Goal: Information Seeking & Learning: Compare options

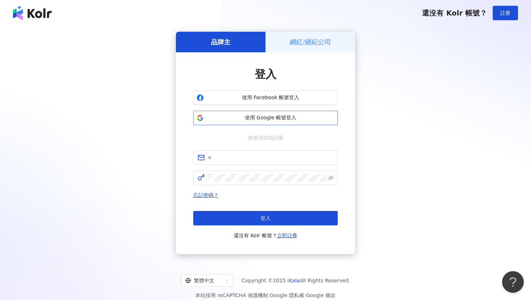
click at [282, 116] on span "使用 Google 帳號登入" at bounding box center [271, 117] width 128 height 7
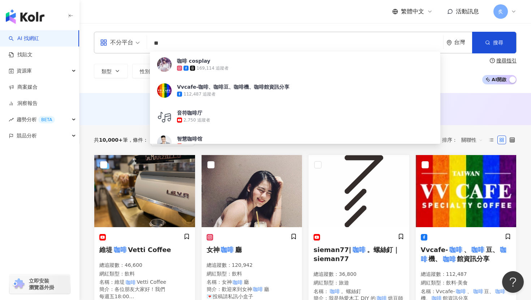
type input "**"
click at [90, 87] on div "不分平台 ** 台灣 搜尋 8a07b7ed-8aa1-4520-b131-72121ede7eb3 咖啡 cosplay 169,114 追蹤者 Vvcaf…" at bounding box center [304, 58] width 451 height 70
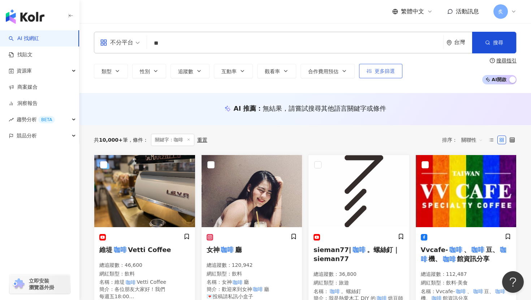
click at [380, 71] on span "更多篩選" at bounding box center [384, 71] width 20 height 6
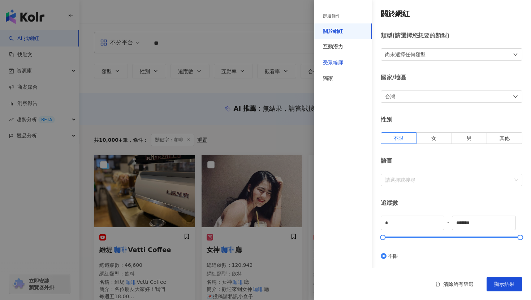
click at [336, 64] on div "受眾輪廓" at bounding box center [333, 62] width 20 height 7
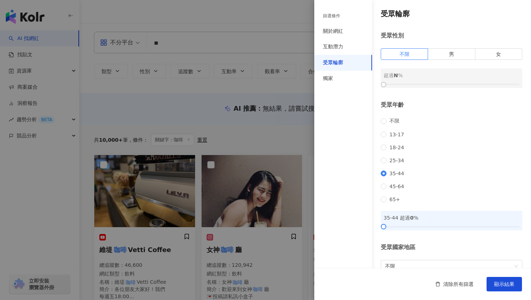
click at [454, 84] on div at bounding box center [451, 84] width 136 height 1
click at [418, 53] on span at bounding box center [404, 54] width 47 height 11
drag, startPoint x: 385, startPoint y: 84, endPoint x: 409, endPoint y: 84, distance: 24.2
click at [409, 84] on div at bounding box center [451, 84] width 136 height 4
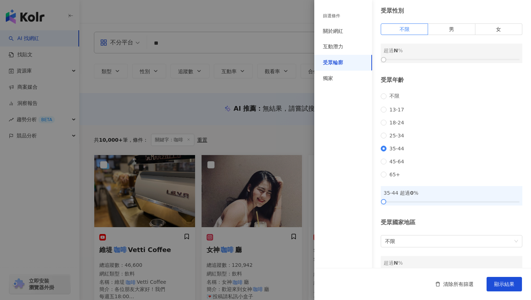
scroll to position [27, 0]
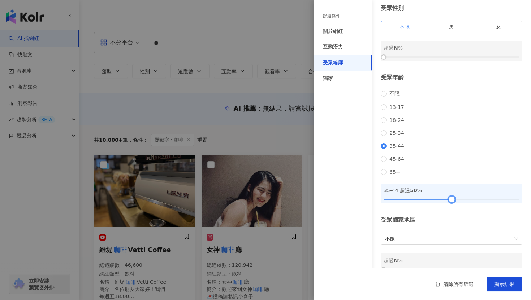
click at [451, 202] on div at bounding box center [451, 199] width 136 height 4
click at [450, 171] on div "不限 13-17 18-24 25-34 35-44 45-64 65+" at bounding box center [452, 133] width 142 height 84
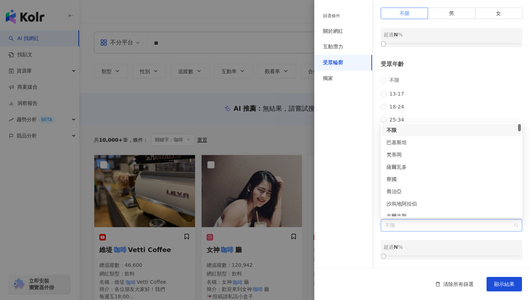
click at [428, 230] on span "不限" at bounding box center [451, 226] width 133 height 12
click at [438, 60] on div "受眾年齡 不限 13-17 18-24 25-34 35-44 45-64 65+ 35-44 超過 50 %" at bounding box center [452, 124] width 142 height 129
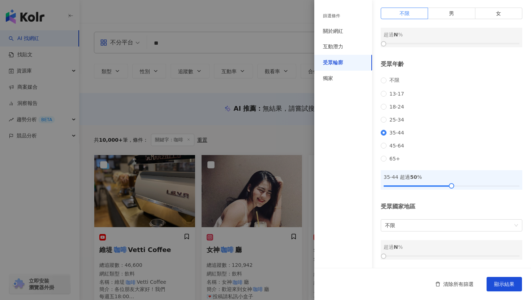
scroll to position [0, 0]
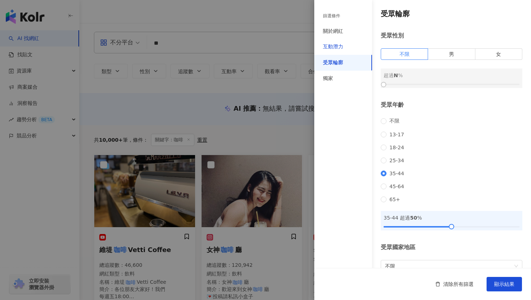
click at [338, 45] on div "互動潛力" at bounding box center [333, 46] width 20 height 7
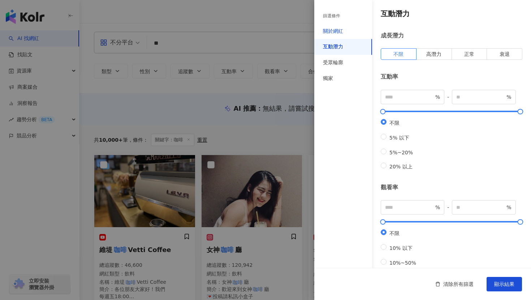
click at [337, 35] on div "關於網紅" at bounding box center [333, 31] width 20 height 7
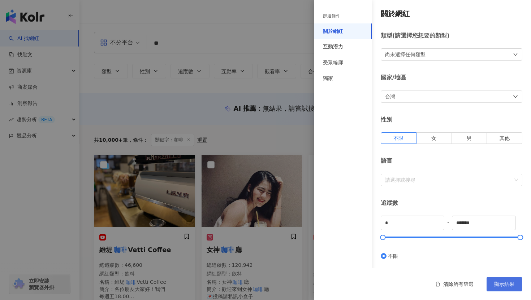
click at [501, 283] on span "顯示結果" at bounding box center [504, 285] width 20 height 6
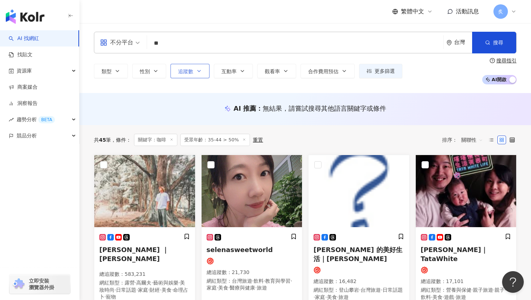
click at [179, 70] on span "追蹤數" at bounding box center [185, 72] width 15 height 6
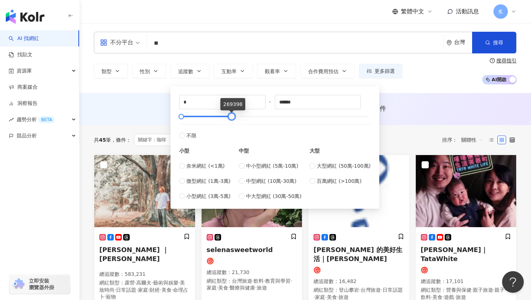
type input "******"
drag, startPoint x: 369, startPoint y: 117, endPoint x: 232, endPoint y: 111, distance: 136.6
click at [232, 111] on div "* - ****** 不限 小型 奈米網紅 (<1萬) 微型網紅 (1萬-3萬) 小型網紅 (3萬-5萬) 中型 中小型網紅 (5萬-10萬) 中型網紅 (1…" at bounding box center [274, 147] width 191 height 105
click at [485, 41] on icon "button" at bounding box center [487, 42] width 5 height 5
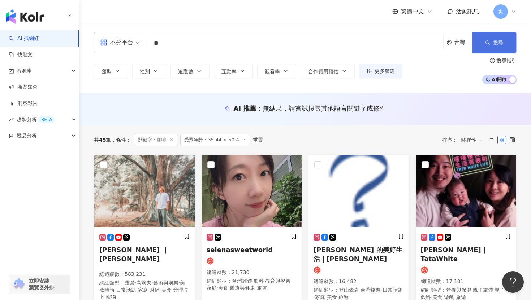
click at [485, 41] on icon "button" at bounding box center [487, 42] width 5 height 5
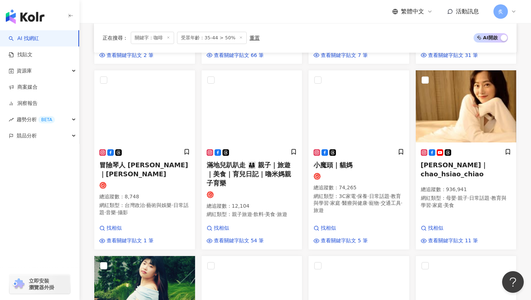
scroll to position [295, 0]
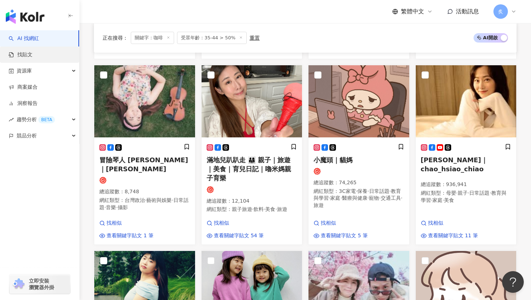
click at [32, 58] on link "找貼文" at bounding box center [21, 54] width 24 height 7
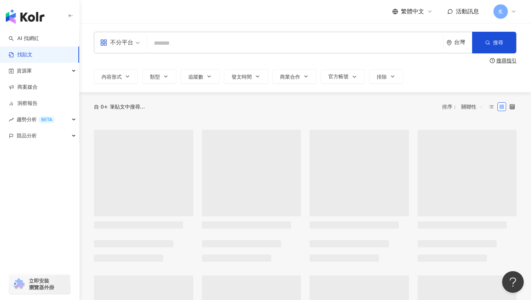
click at [184, 43] on input "search" at bounding box center [295, 43] width 290 height 16
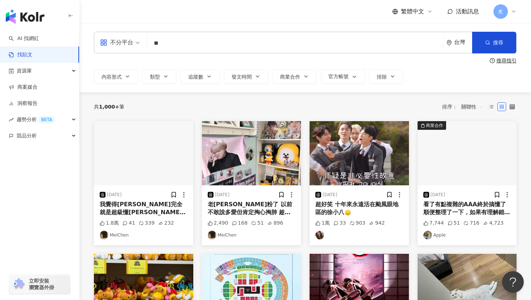
type input "**"
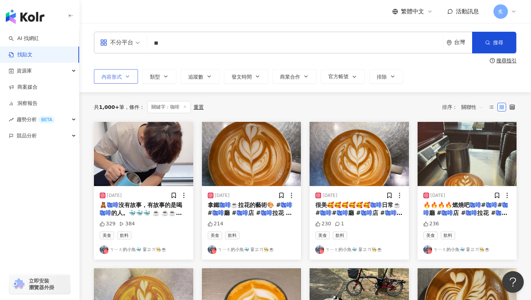
click at [131, 79] on button "內容形式" at bounding box center [116, 76] width 44 height 14
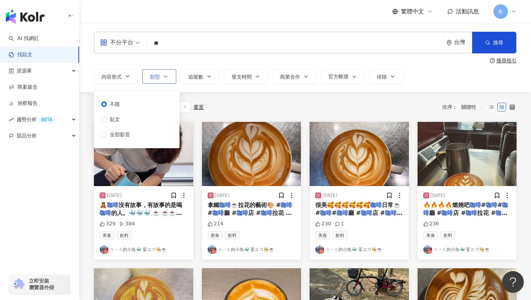
click at [166, 79] on button "類型" at bounding box center [159, 76] width 34 height 14
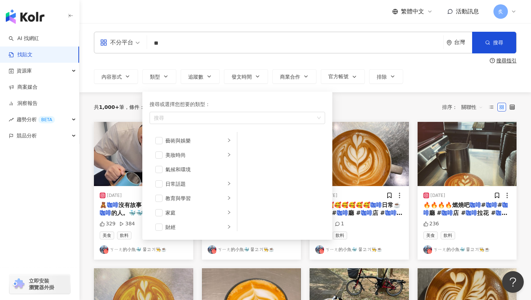
click at [153, 58] on div "搜尋指引" at bounding box center [305, 61] width 422 height 6
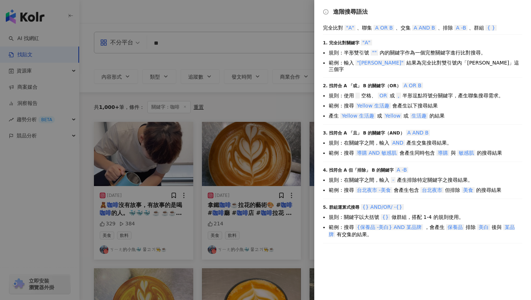
click at [285, 62] on div at bounding box center [265, 150] width 531 height 300
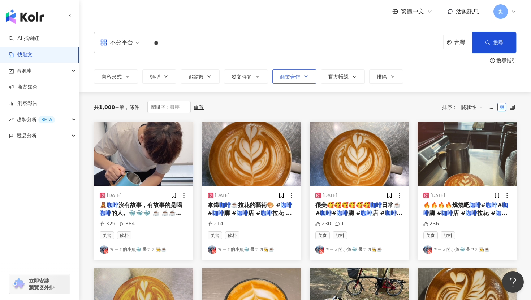
click at [303, 79] on icon "button" at bounding box center [306, 77] width 6 height 6
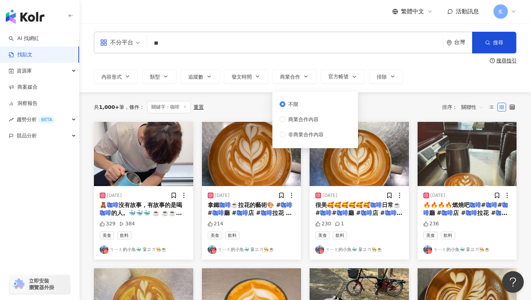
click at [303, 56] on div "不分平台 ** 台灣 搜尋 搜尋指引 內容形式 類型 追蹤數 發文時間 商業合作 官方帳號 排除 不限 貼文 全部影音 不限 商業合作內容 非商業合作內容" at bounding box center [304, 58] width 451 height 52
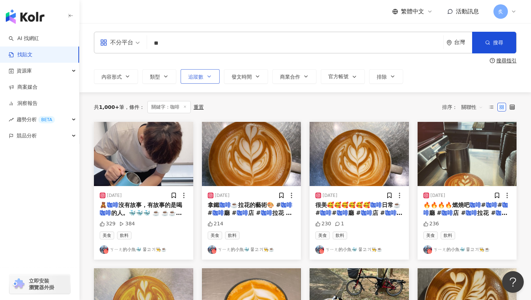
click at [185, 77] on button "追蹤數" at bounding box center [200, 76] width 39 height 14
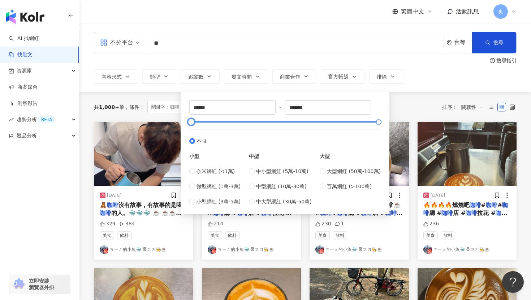
click at [249, 121] on div at bounding box center [284, 122] width 187 height 4
type input "*"
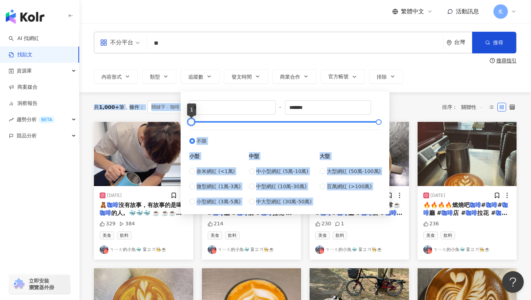
drag, startPoint x: 249, startPoint y: 121, endPoint x: 179, endPoint y: 113, distance: 69.7
type input "******"
click at [261, 120] on div at bounding box center [284, 122] width 187 height 4
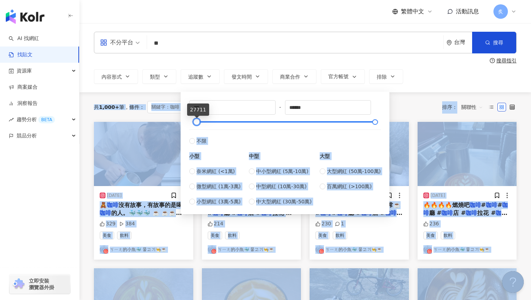
type input "*"
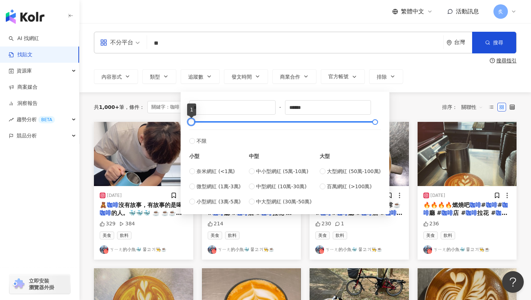
drag, startPoint x: 259, startPoint y: 125, endPoint x: 185, endPoint y: 115, distance: 74.7
click at [185, 115] on div "* - ****** 不限 小型 奈米網紅 (<1萬) 微型網紅 (1萬-3萬) 小型網紅 (3萬-5萬) 中型 中小型網紅 (5萬-10萬) 中型網紅 (1…" at bounding box center [285, 153] width 200 height 114
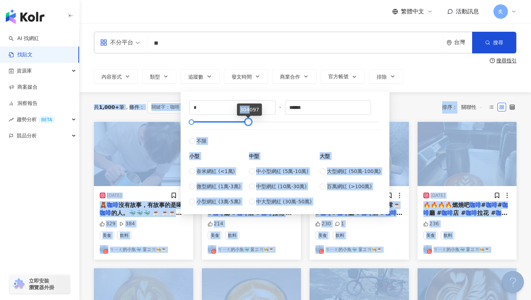
drag, startPoint x: 375, startPoint y: 122, endPoint x: 249, endPoint y: 112, distance: 127.2
click at [249, 112] on body "AI 找網紅 找貼文 資源庫 商案媒合 洞察報告 趨勢分析 BETA 競品分析 立即安裝 瀏覽器外掛 繁體中文 活動訊息 炙 不分平台 ** 台灣 搜尋 搜尋…" at bounding box center [265, 150] width 531 height 300
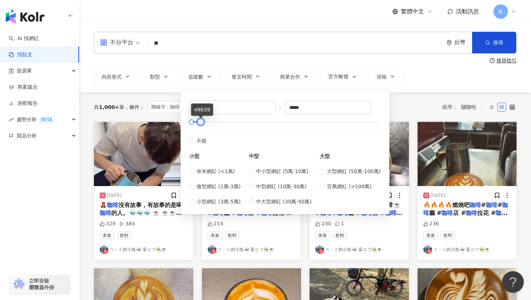
type input "*****"
drag, startPoint x: 247, startPoint y: 123, endPoint x: 198, endPoint y: 122, distance: 49.1
click at [198, 122] on div at bounding box center [199, 122] width 4 height 4
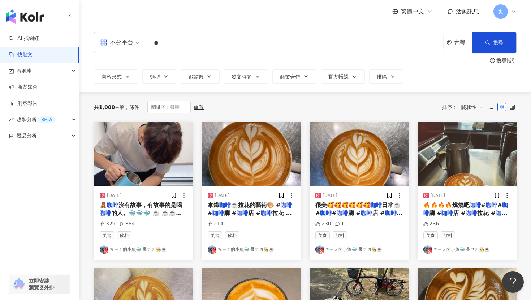
click at [420, 82] on div "內容形式 類型 追蹤數 發文時間 商業合作 官方帳號 排除 不限 貼文 全部影音 不限 商業合作內容 非商業合作內容 * - ***** 不限 小型 奈米網紅…" at bounding box center [305, 76] width 422 height 14
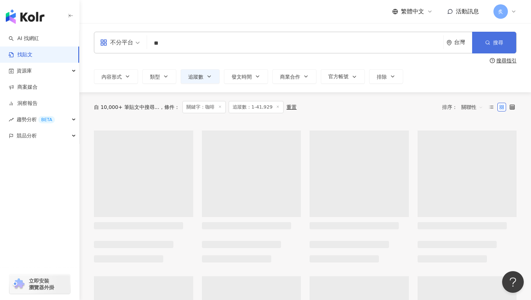
click at [492, 39] on button "搜尋" at bounding box center [494, 43] width 44 height 22
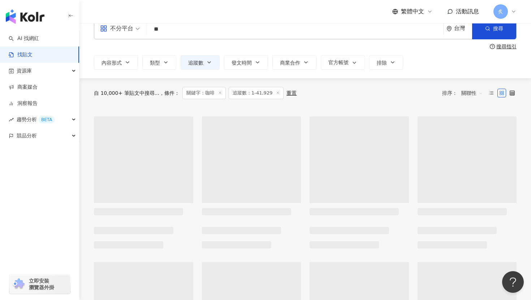
scroll to position [20, 0]
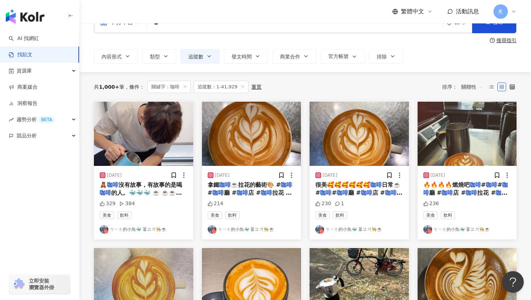
click at [291, 66] on div "不分平台 ** 台灣 搜尋 搜尋指引 內容形式 類型 追蹤數 發文時間 商業合作 官方帳號 排除 不限 貼文 全部影音 不限 商業合作內容 非商業合作內容 *…" at bounding box center [304, 37] width 451 height 69
click at [292, 61] on button "商業合作" at bounding box center [294, 56] width 44 height 14
click at [255, 72] on div "共 1,000+ 筆 條件 ： 關鍵字：咖啡 追蹤數：1-41,929 重置 排序： 關聯性" at bounding box center [305, 87] width 422 height 30
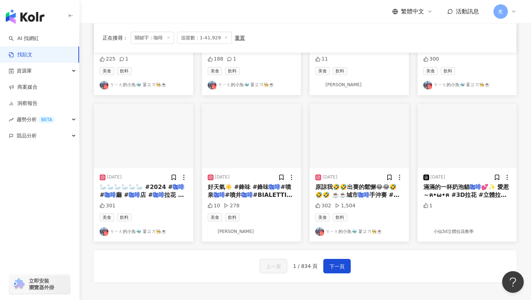
scroll to position [335, 0]
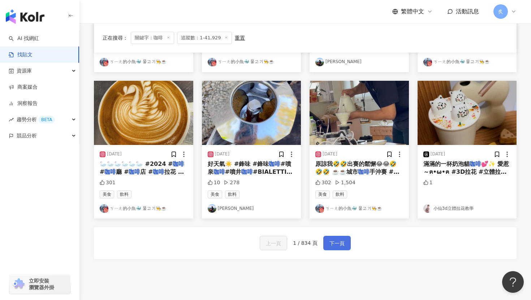
click at [331, 238] on button "下一頁" at bounding box center [336, 243] width 27 height 14
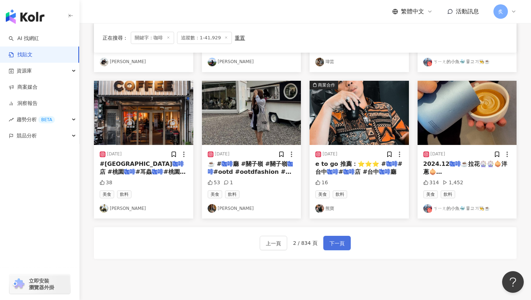
click at [330, 237] on button "下一頁" at bounding box center [336, 243] width 27 height 14
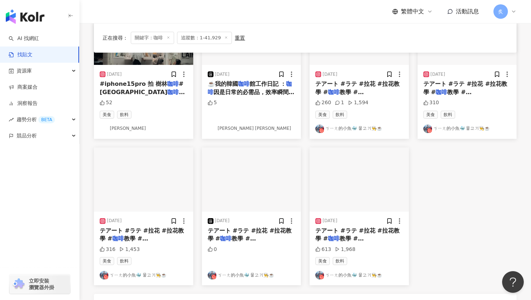
scroll to position [0, 0]
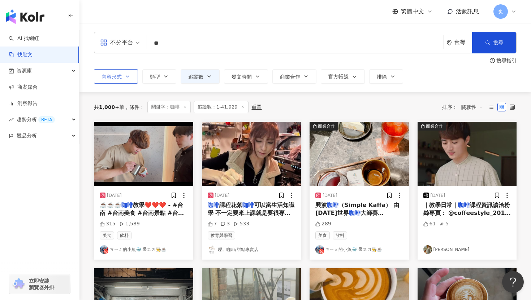
click at [118, 78] on span "內容形式" at bounding box center [111, 77] width 20 height 6
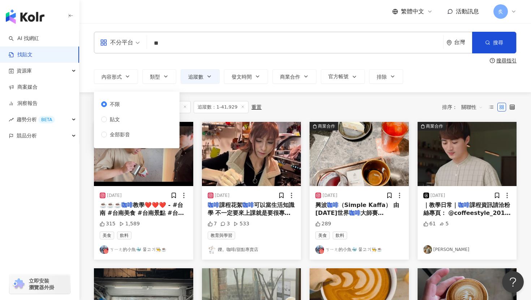
click at [312, 95] on div "共 1,000+ 筆 條件 ： 關鍵字：咖啡 追蹤數：1-41,929 重置 排序： 關聯性" at bounding box center [305, 107] width 422 height 30
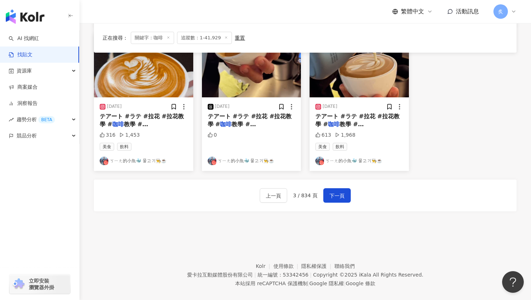
scroll to position [392, 0]
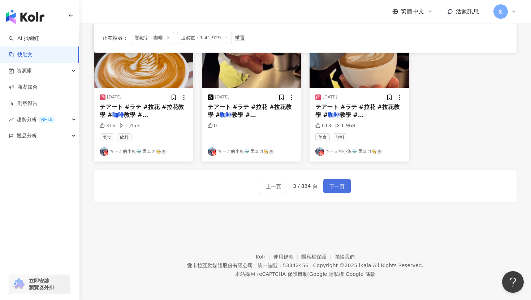
click at [334, 182] on span "下一頁" at bounding box center [336, 186] width 15 height 9
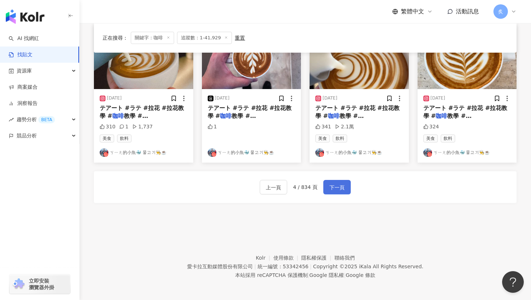
click at [340, 185] on span "下一頁" at bounding box center [336, 187] width 15 height 9
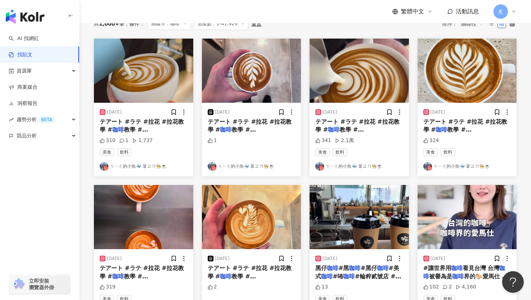
scroll to position [0, 0]
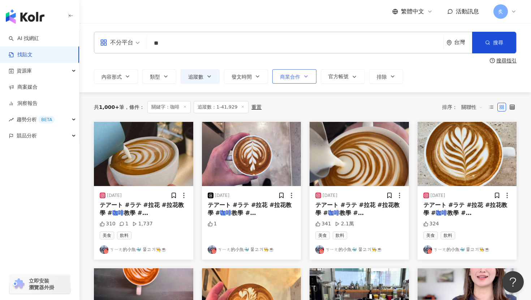
click at [294, 75] on span "商業合作" at bounding box center [290, 77] width 20 height 6
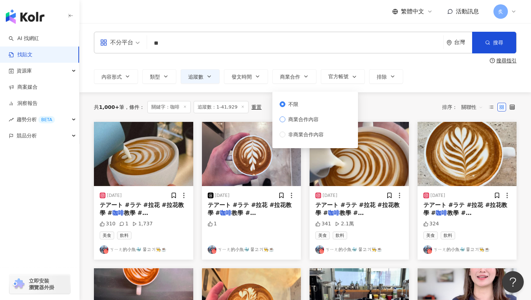
click at [294, 119] on span "商業合作內容" at bounding box center [303, 120] width 36 height 8
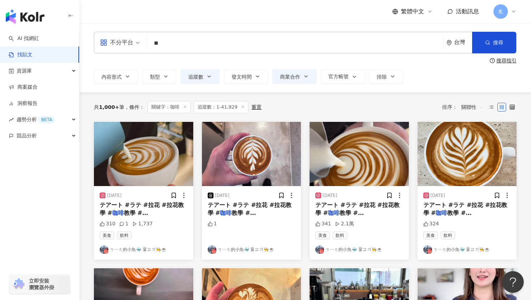
click at [448, 84] on div "不分平台 ** 台灣 搜尋 搜尋指引 內容形式 類型 追蹤數 發文時間 商業合作 官方帳號 排除 不限 貼文 全部影音 不限 商業合作內容 非商業合作內容 *…" at bounding box center [304, 57] width 451 height 69
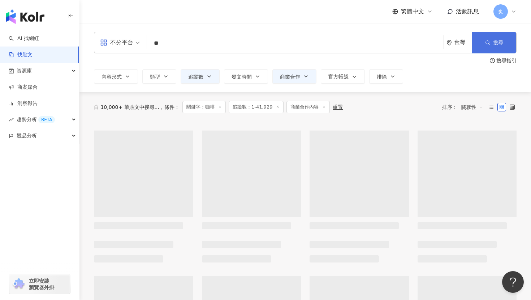
click at [494, 48] on button "搜尋" at bounding box center [494, 43] width 44 height 22
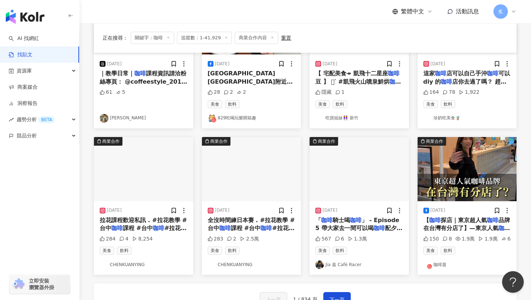
scroll to position [392, 0]
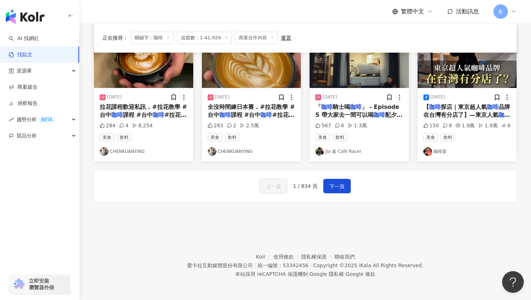
click at [350, 149] on link "Jia 嘉 Café Racer" at bounding box center [359, 151] width 88 height 9
click at [339, 185] on span "下一頁" at bounding box center [336, 186] width 15 height 9
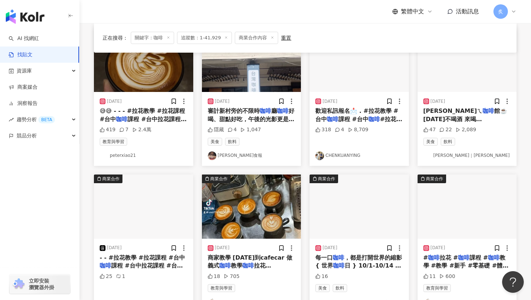
scroll to position [331, 0]
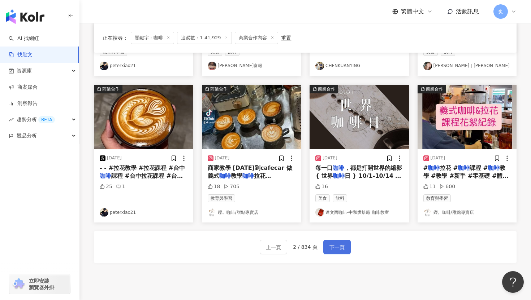
click at [342, 252] on span "下一頁" at bounding box center [336, 247] width 15 height 9
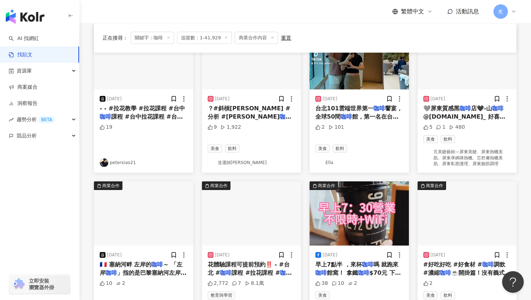
scroll to position [401, 0]
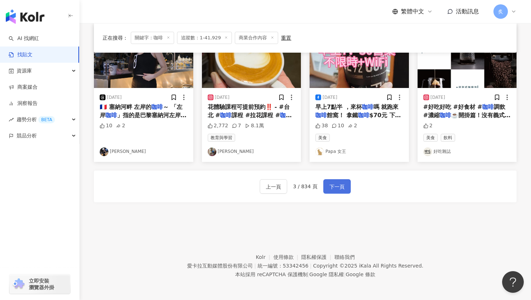
click at [339, 183] on span "下一頁" at bounding box center [336, 187] width 15 height 9
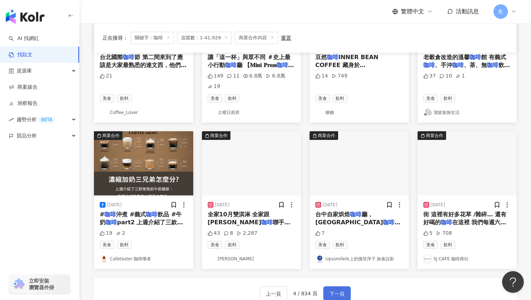
scroll to position [299, 0]
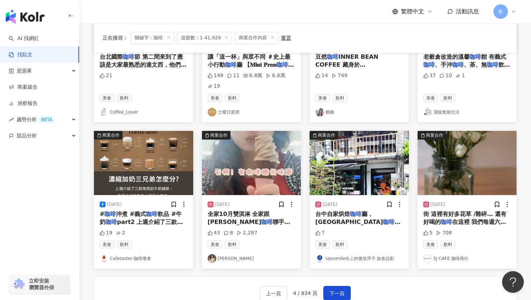
click at [143, 257] on link "Cafetaster 咖啡嗜者" at bounding box center [144, 259] width 88 height 9
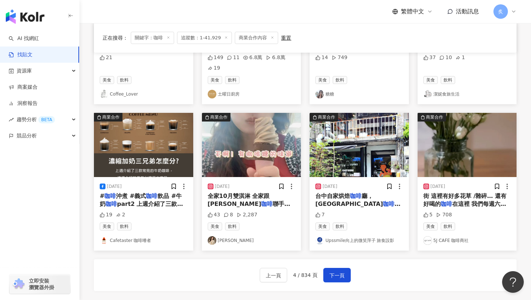
scroll to position [327, 0]
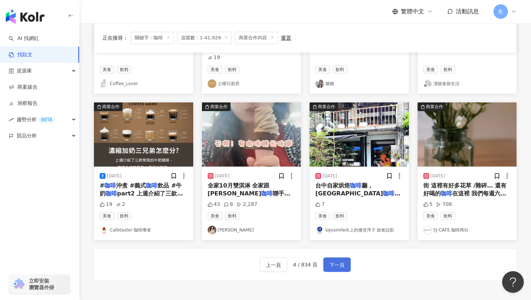
click at [334, 264] on span "下一頁" at bounding box center [336, 265] width 15 height 9
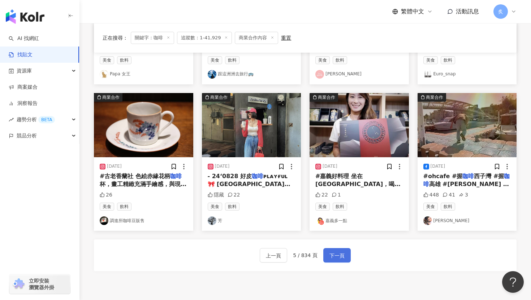
scroll to position [316, 0]
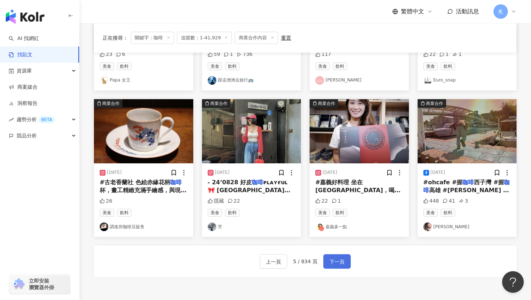
click at [342, 265] on span "下一頁" at bounding box center [336, 262] width 15 height 9
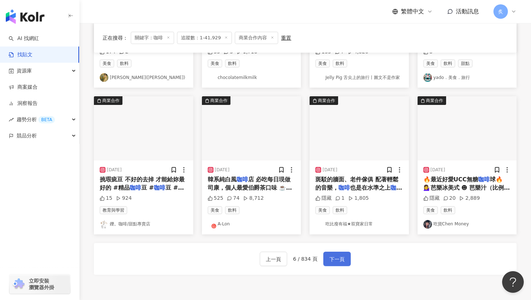
scroll to position [320, 0]
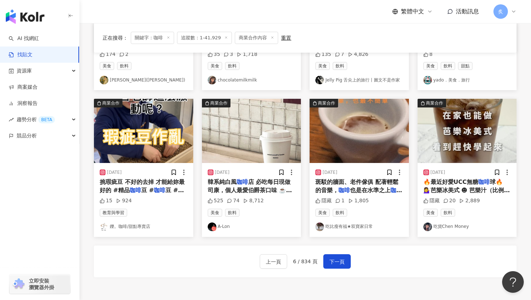
click at [451, 227] on link "吃貨Chen Money" at bounding box center [467, 227] width 88 height 9
click at [338, 264] on span "下一頁" at bounding box center [336, 262] width 15 height 9
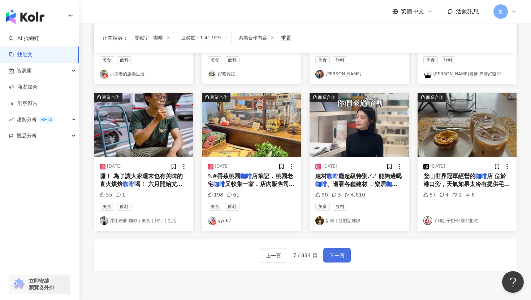
scroll to position [316, 0]
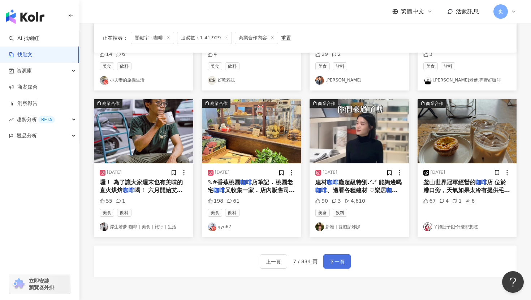
click at [339, 261] on span "下一頁" at bounding box center [336, 262] width 15 height 9
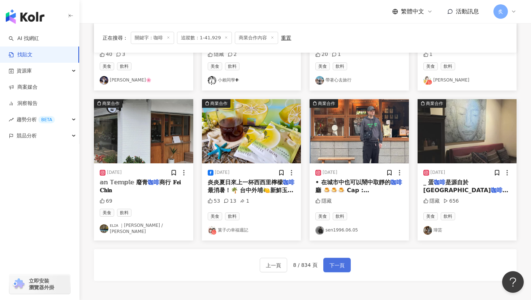
click at [339, 261] on span "下一頁" at bounding box center [336, 265] width 15 height 9
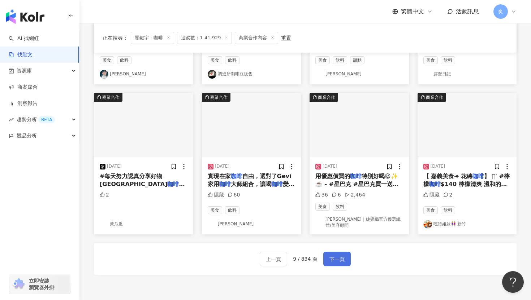
scroll to position [320, 0]
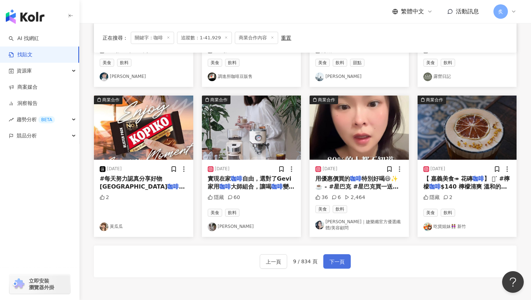
click at [339, 261] on span "下一頁" at bounding box center [336, 262] width 15 height 9
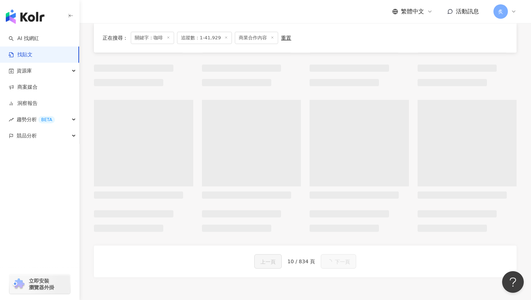
scroll to position [323, 0]
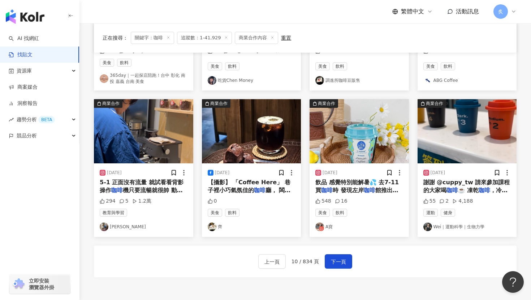
click at [447, 225] on link "Wei｜運動科學｜生物力學" at bounding box center [467, 227] width 88 height 9
click at [336, 260] on span "下一頁" at bounding box center [338, 262] width 15 height 9
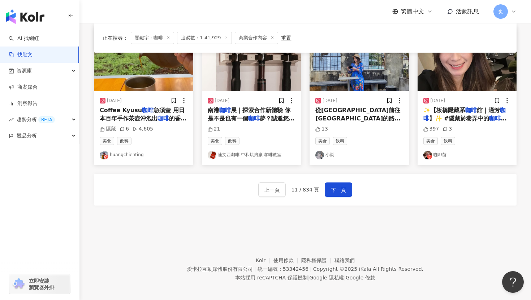
scroll to position [387, 0]
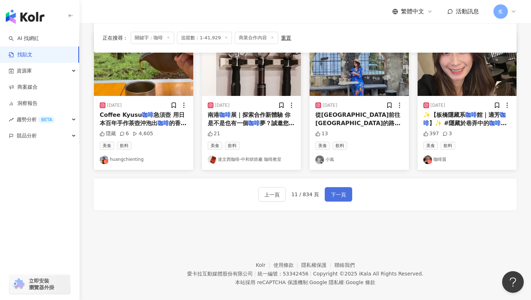
click at [346, 190] on button "下一頁" at bounding box center [338, 194] width 27 height 14
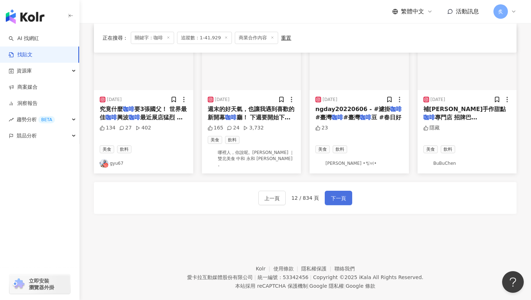
scroll to position [394, 0]
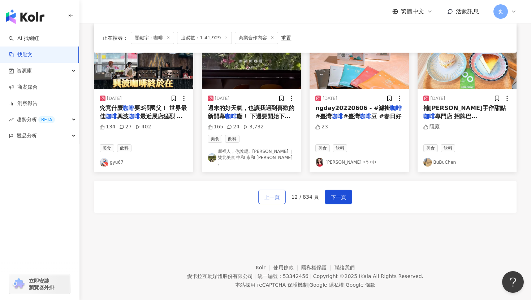
click at [275, 193] on span "上一頁" at bounding box center [271, 197] width 15 height 9
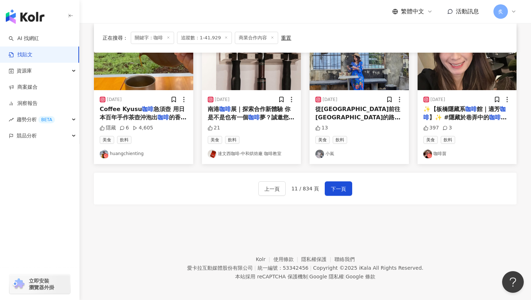
scroll to position [387, 0]
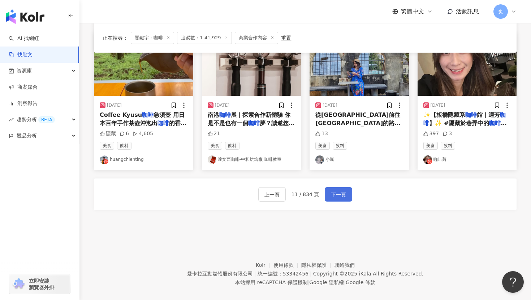
click at [341, 197] on button "下一頁" at bounding box center [338, 194] width 27 height 14
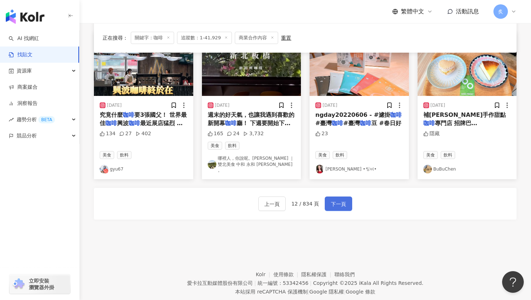
click at [342, 203] on button "下一頁" at bounding box center [338, 204] width 27 height 14
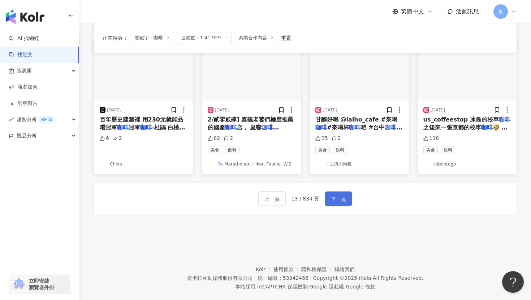
scroll to position [383, 0]
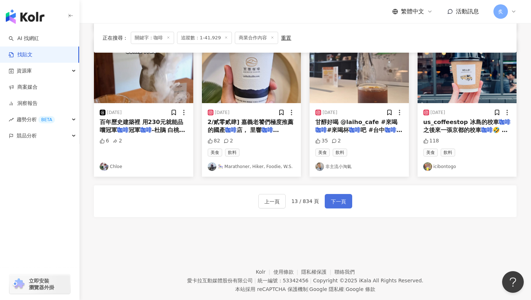
click at [343, 201] on span "下一頁" at bounding box center [338, 201] width 15 height 9
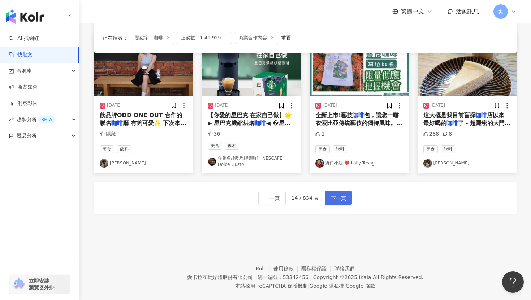
click at [343, 202] on span "下一頁" at bounding box center [338, 198] width 15 height 9
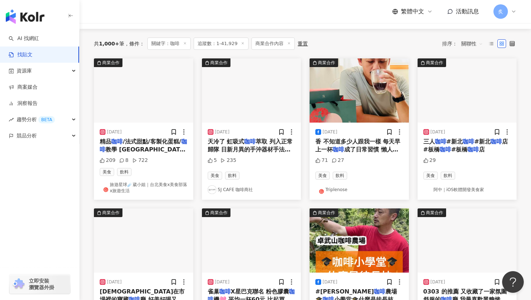
scroll to position [0, 0]
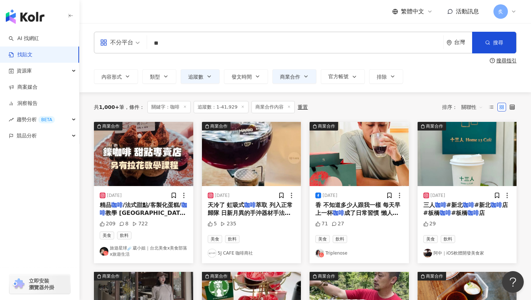
click at [168, 48] on input "**" at bounding box center [295, 43] width 290 height 16
type input "*"
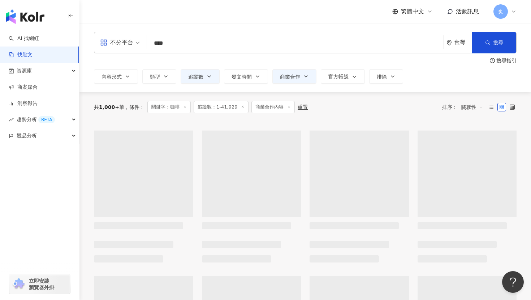
type input "****"
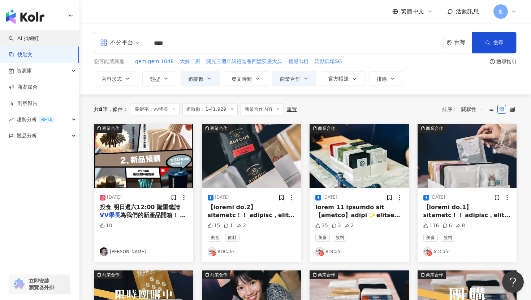
click at [39, 36] on link "AI 找網紅" at bounding box center [24, 38] width 30 height 7
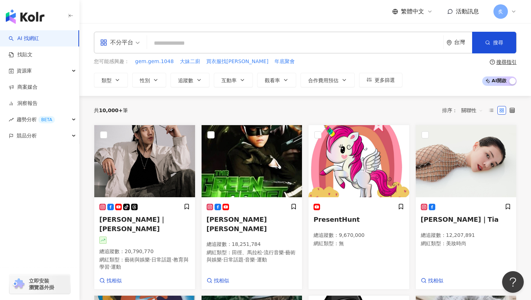
type input "*"
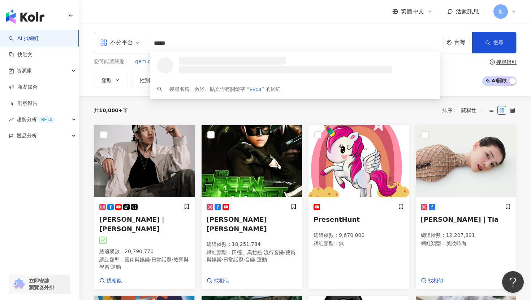
type input "******"
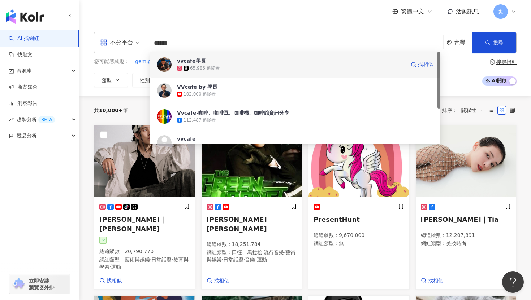
click at [204, 71] on div "65,986 追蹤者" at bounding box center [205, 68] width 30 height 6
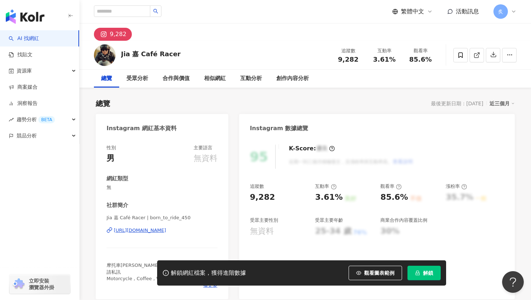
click at [132, 235] on div "Jia 嘉 Café Racer | born_to_ride_450 https://www.instagram.com/born_to_ride_450/" at bounding box center [162, 236] width 111 height 42
click at [139, 229] on div "https://www.instagram.com/born_to_ride_450/" at bounding box center [140, 230] width 52 height 6
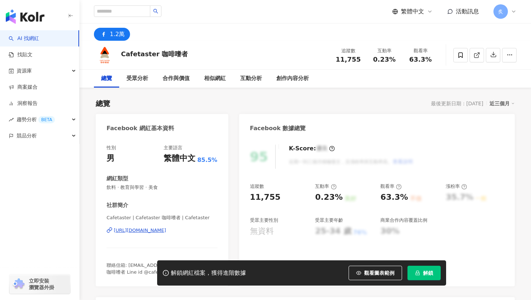
click at [125, 230] on div "https://www.facebook.com/351863267162" at bounding box center [140, 230] width 52 height 6
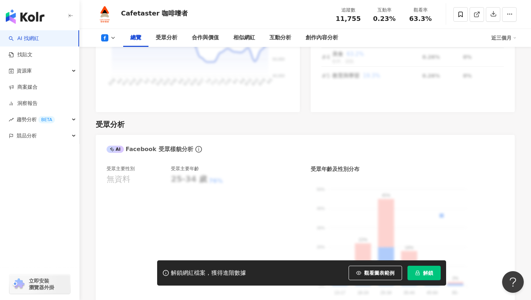
scroll to position [561, 0]
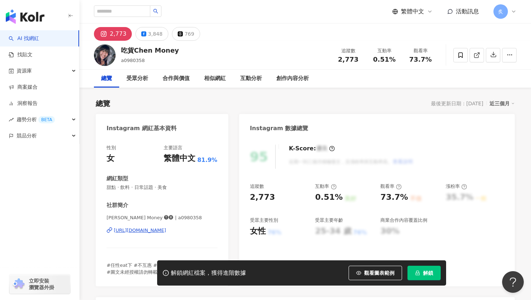
click at [121, 231] on div "https://www.instagram.com/a0980358/" at bounding box center [140, 230] width 52 height 6
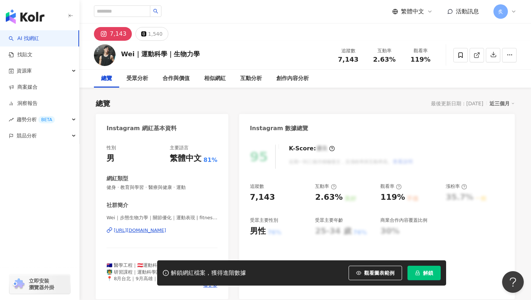
click at [152, 235] on div "Wei｜步態生物力學｜關節優化｜運動表現 | fitness_wefit1 https://www.instagram.com/fitness_wefit1/" at bounding box center [162, 236] width 111 height 42
click at [155, 233] on div "https://www.instagram.com/fitness_wefit1/" at bounding box center [140, 230] width 52 height 6
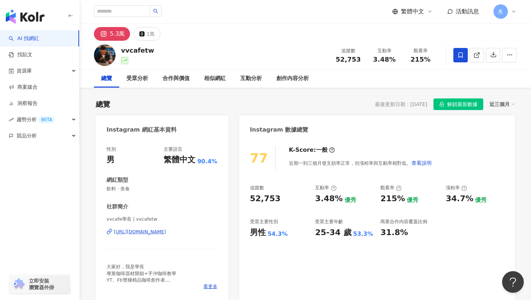
click at [453, 58] on span at bounding box center [460, 55] width 14 height 14
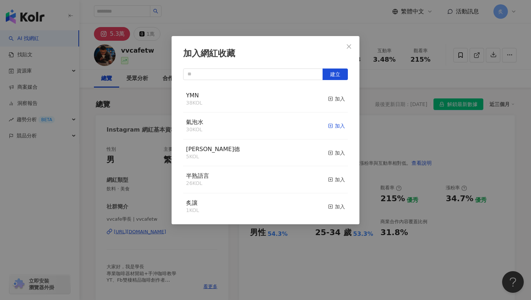
click at [340, 127] on div "加入" at bounding box center [336, 126] width 17 height 8
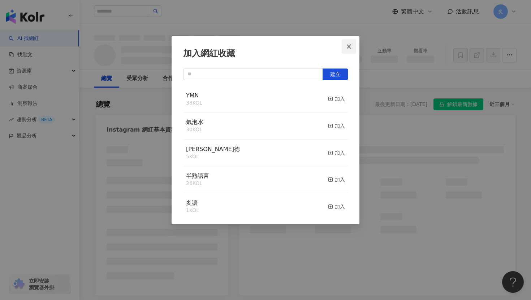
click at [347, 47] on icon "close" at bounding box center [349, 47] width 6 height 6
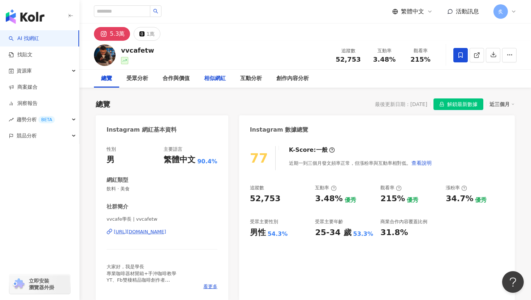
click at [207, 83] on div "相似網紅" at bounding box center [215, 78] width 22 height 9
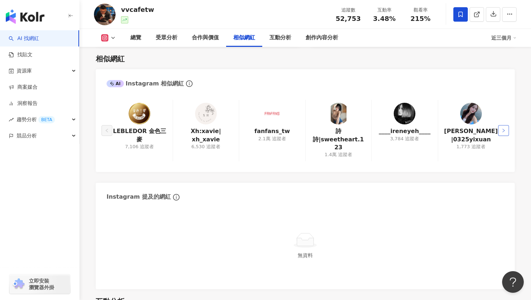
click at [502, 125] on button "button" at bounding box center [503, 130] width 11 height 11
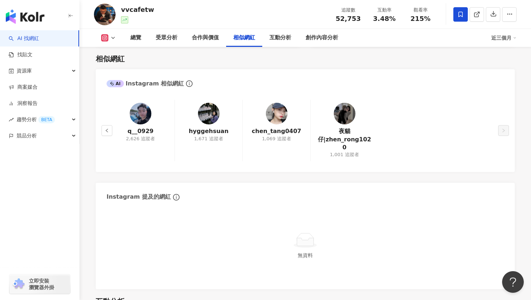
click at [39, 39] on link "AI 找網紅" at bounding box center [24, 38] width 30 height 7
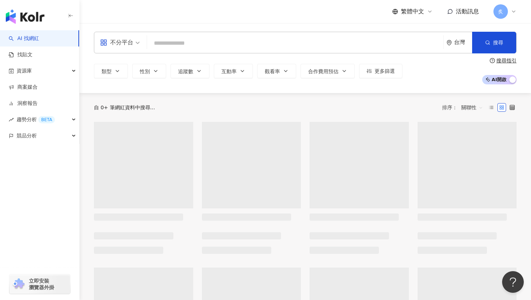
click at [221, 47] on input "search" at bounding box center [295, 43] width 290 height 14
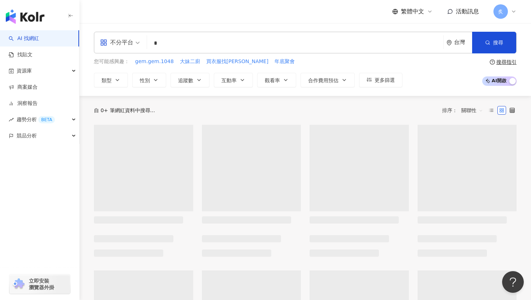
type input "*"
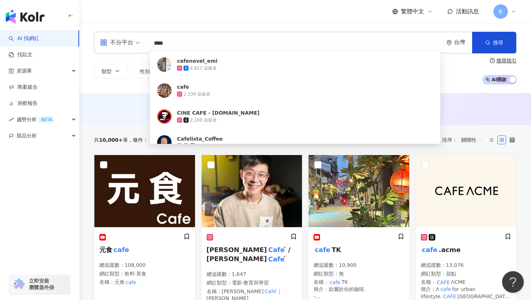
type input "****"
click at [97, 84] on div "類型 性別 追蹤數 互動率 觀看率 合作費用預估 更多篩選 搜尋指引 AI 開啟 AI 關閉" at bounding box center [305, 71] width 422 height 27
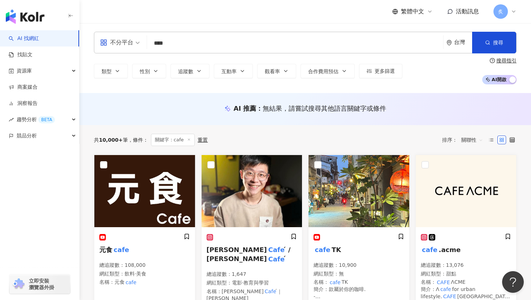
click at [201, 47] on input "****" at bounding box center [295, 43] width 290 height 14
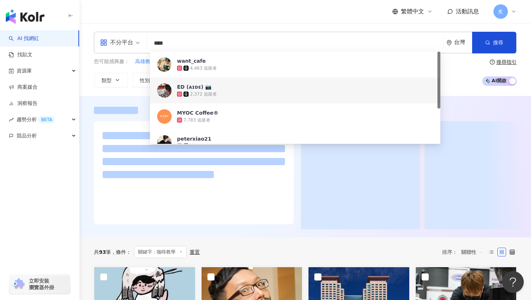
type input "****"
click at [114, 94] on div "不分平台 **** 台灣 搜尋 318e57bf-2177-48e9-b982-b333b2b120dc 756427c5-80bb-4935-a13d-0b…" at bounding box center [304, 59] width 451 height 73
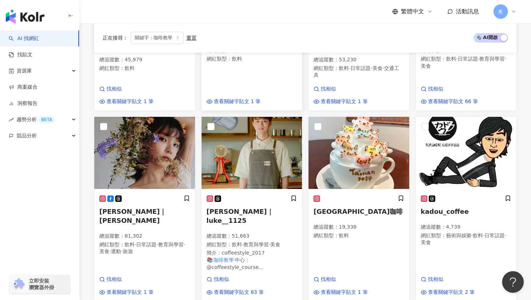
scroll to position [219, 0]
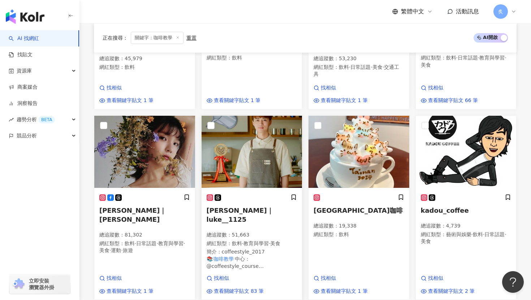
click at [249, 166] on img at bounding box center [251, 152] width 101 height 72
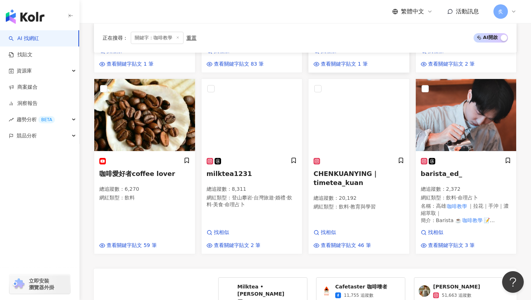
scroll to position [451, 0]
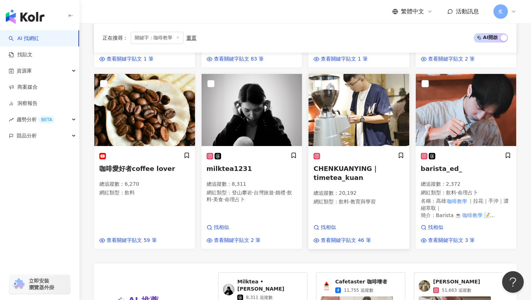
click at [332, 164] on h5 "CHENKUANYING｜timetea_kuan" at bounding box center [358, 173] width 91 height 18
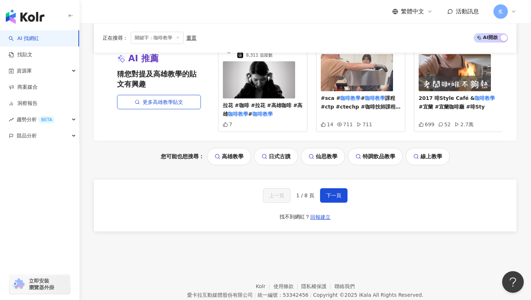
scroll to position [700, 0]
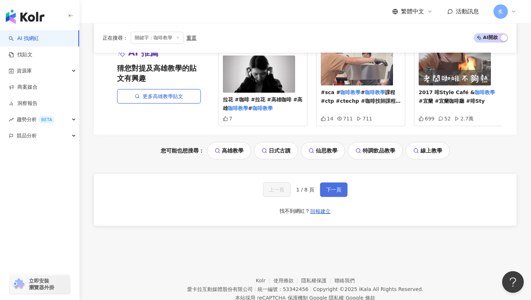
click at [335, 183] on button "下一頁" at bounding box center [333, 190] width 27 height 14
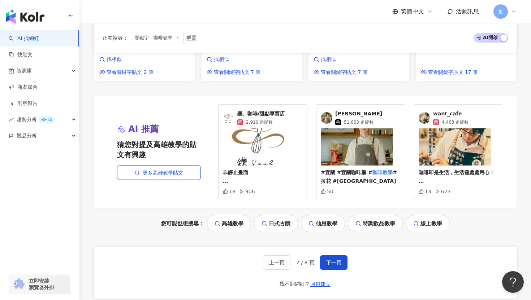
scroll to position [686, 0]
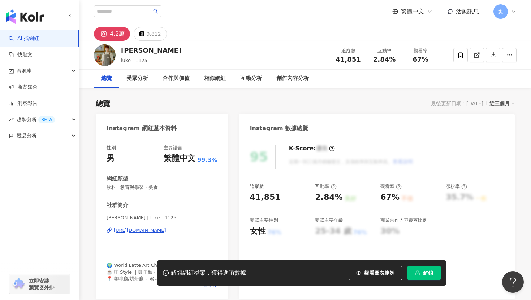
click at [125, 228] on div "[URL][DOMAIN_NAME]" at bounding box center [140, 230] width 52 height 6
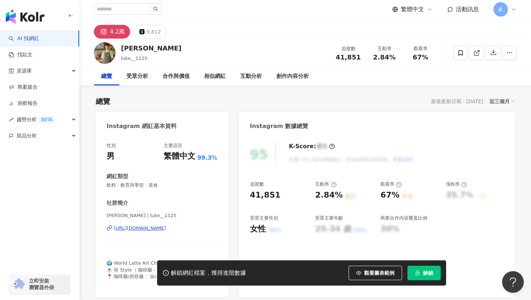
click at [463, 62] on div at bounding box center [484, 53] width 63 height 22
click at [462, 55] on icon at bounding box center [460, 52] width 4 height 5
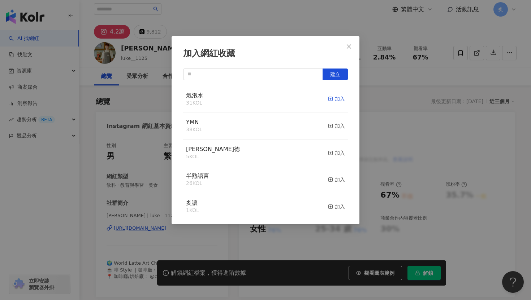
click at [335, 98] on div "加入" at bounding box center [336, 99] width 17 height 8
click at [348, 45] on icon "close" at bounding box center [349, 46] width 4 height 4
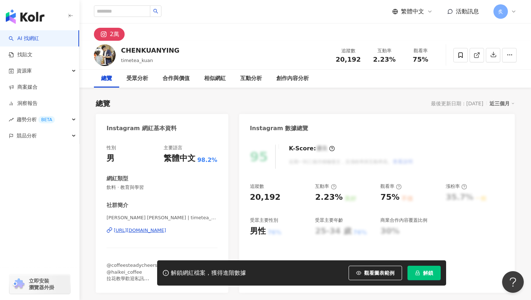
click at [150, 236] on div "CHEN KUAN YING | timetea_kuan https://www.instagram.com/timetea_kuan/" at bounding box center [162, 236] width 111 height 42
click at [153, 234] on div "CHEN KUAN YING | timetea_kuan https://www.instagram.com/timetea_kuan/" at bounding box center [162, 236] width 111 height 42
click at [154, 231] on div "https://www.instagram.com/timetea_kuan/" at bounding box center [140, 230] width 52 height 6
